Goal: Transaction & Acquisition: Book appointment/travel/reservation

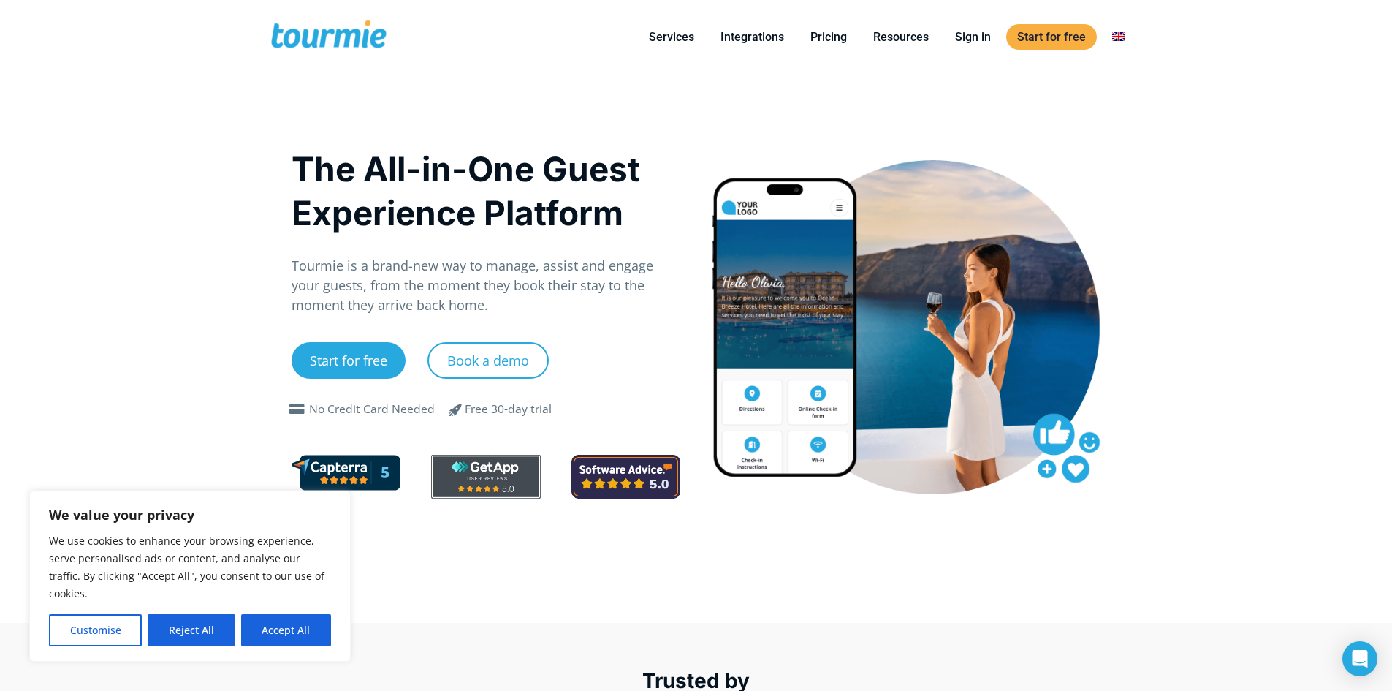
click at [287, 630] on button "Accept All" at bounding box center [286, 630] width 90 height 32
checkbox input "true"
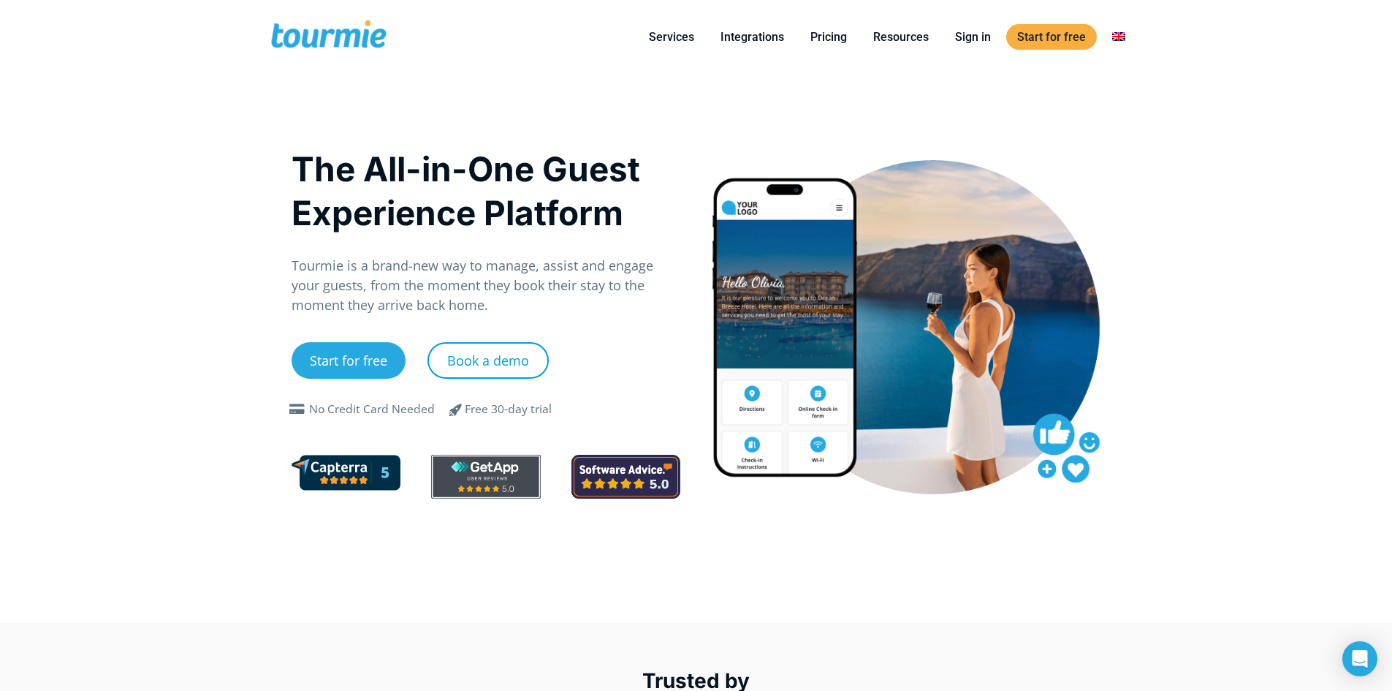
click at [530, 351] on link "Book a demo" at bounding box center [488, 360] width 121 height 37
